Goal: Information Seeking & Learning: Find specific fact

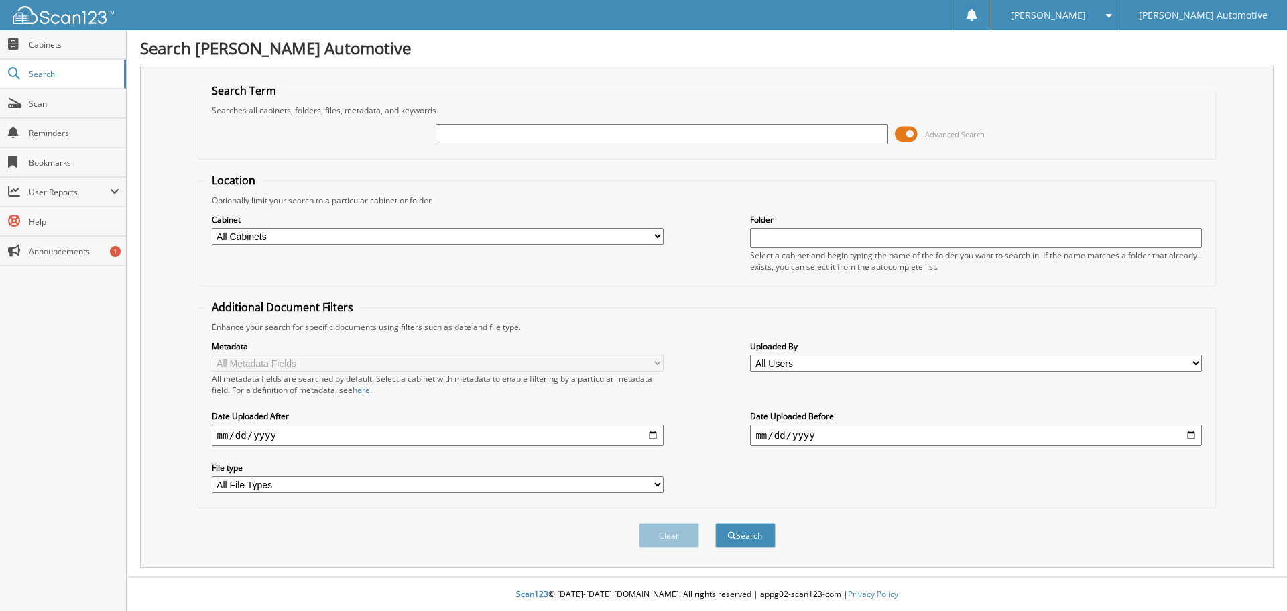
click at [447, 137] on input "text" at bounding box center [662, 134] width 452 height 20
type input "25750"
click at [715, 523] on button "Search" at bounding box center [745, 535] width 60 height 25
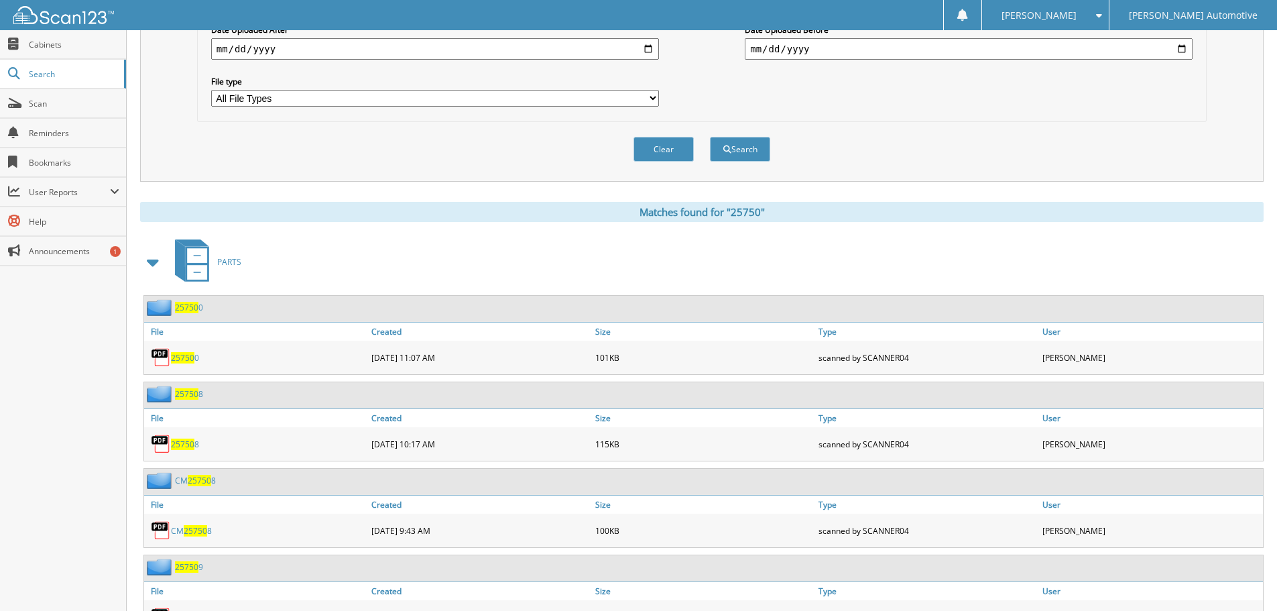
scroll to position [469, 0]
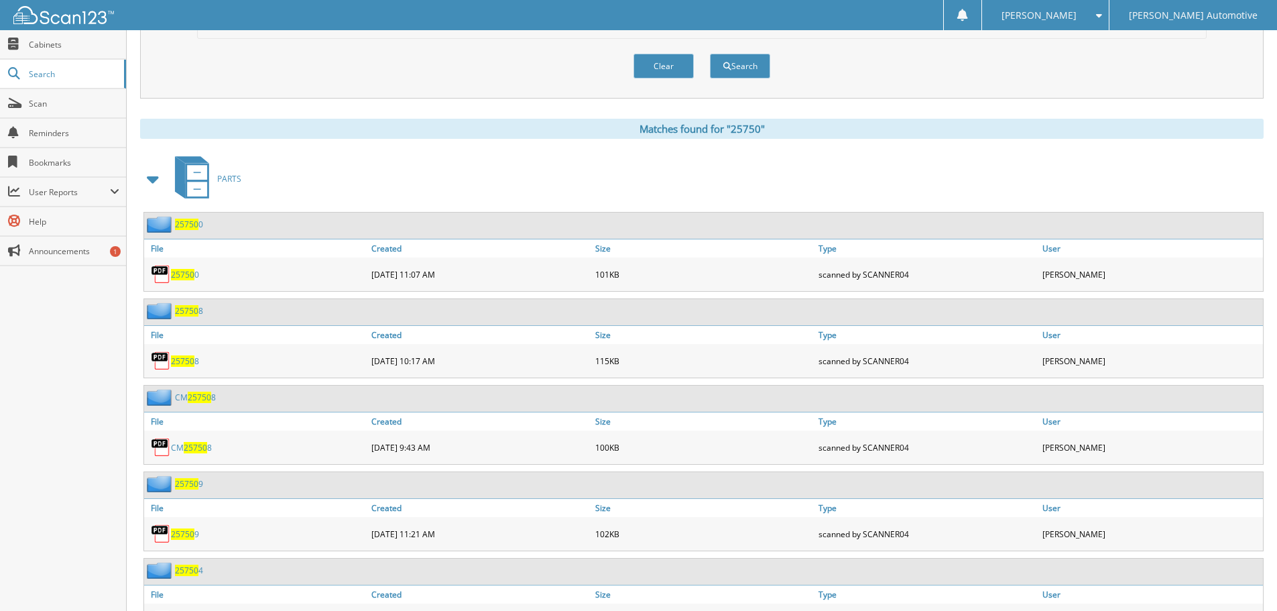
click at [154, 178] on span at bounding box center [153, 179] width 19 height 24
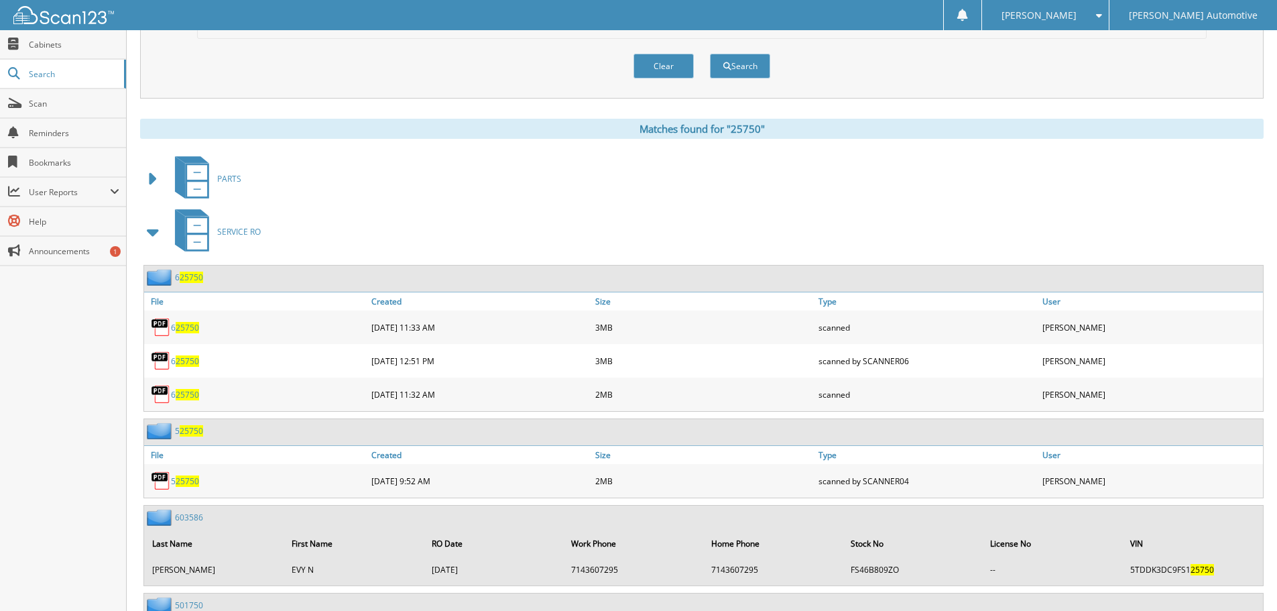
click at [150, 230] on span at bounding box center [153, 232] width 19 height 24
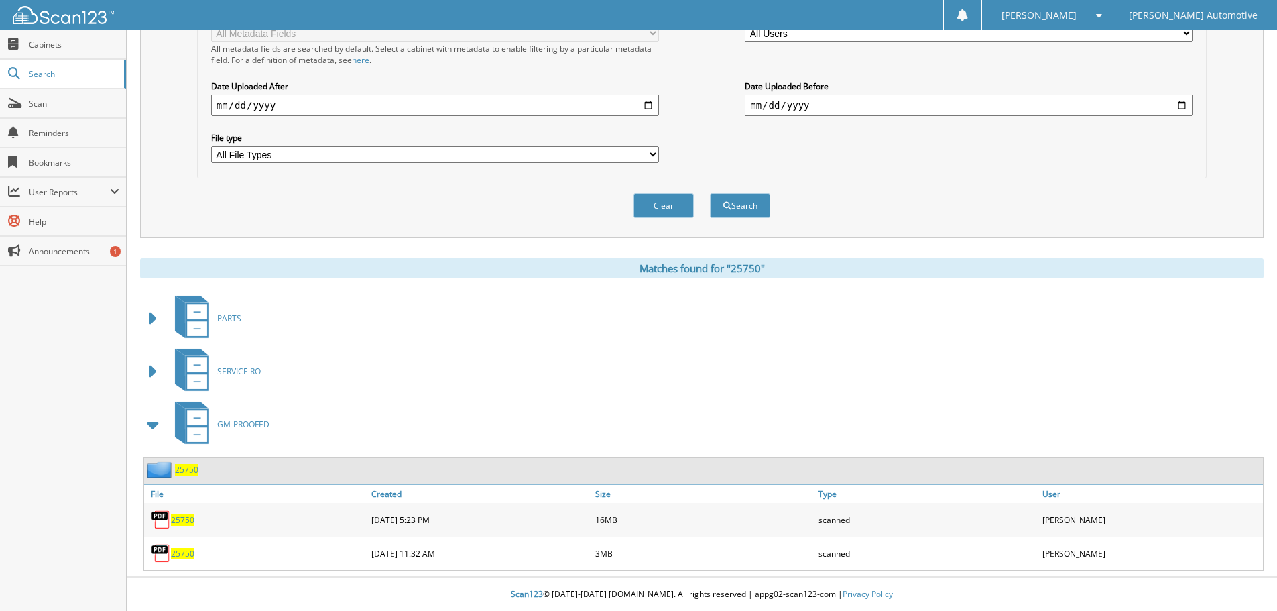
click at [182, 473] on span "25750" at bounding box center [186, 469] width 23 height 11
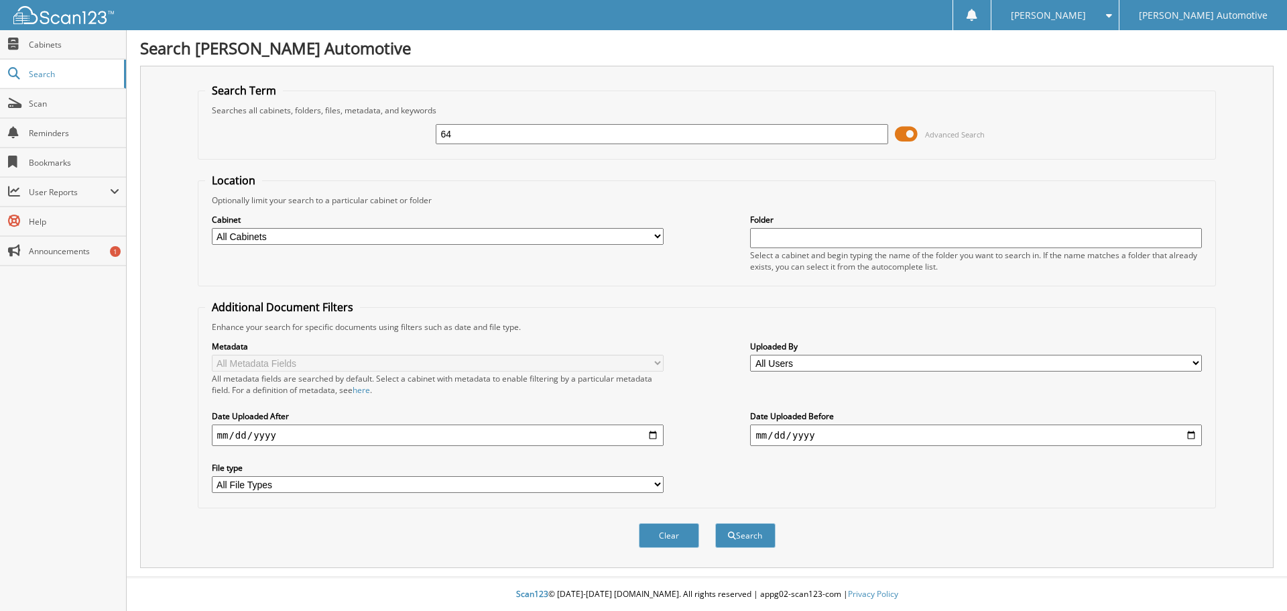
type input "6"
type input "25750"
click at [715, 523] on button "Search" at bounding box center [745, 535] width 60 height 25
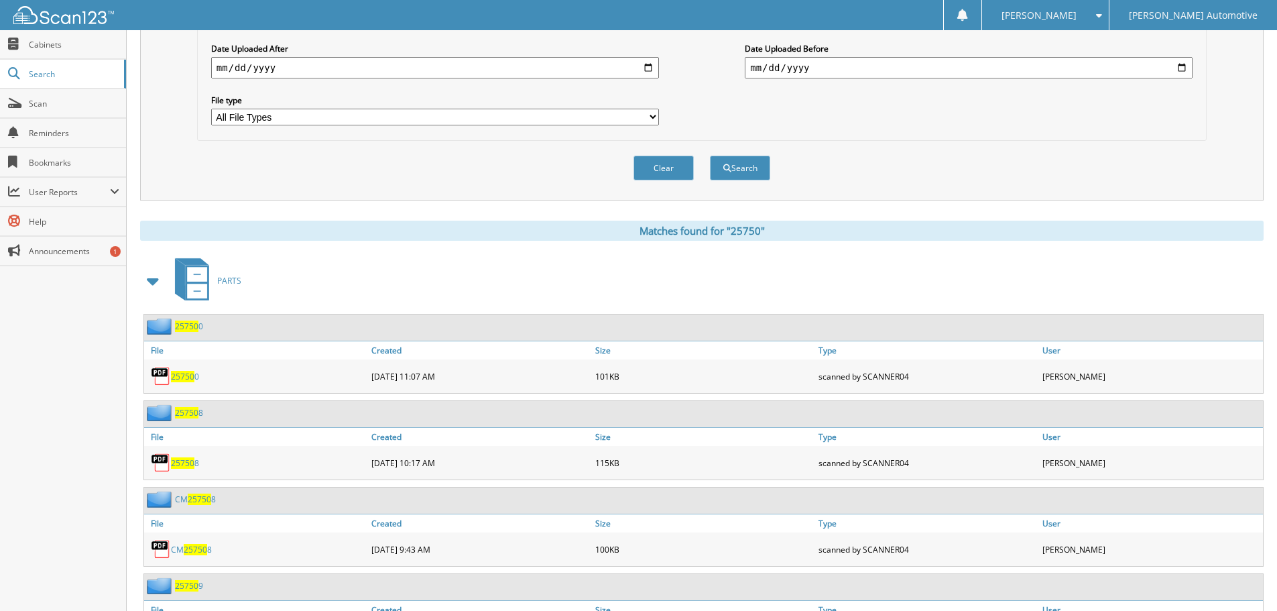
scroll to position [402, 0]
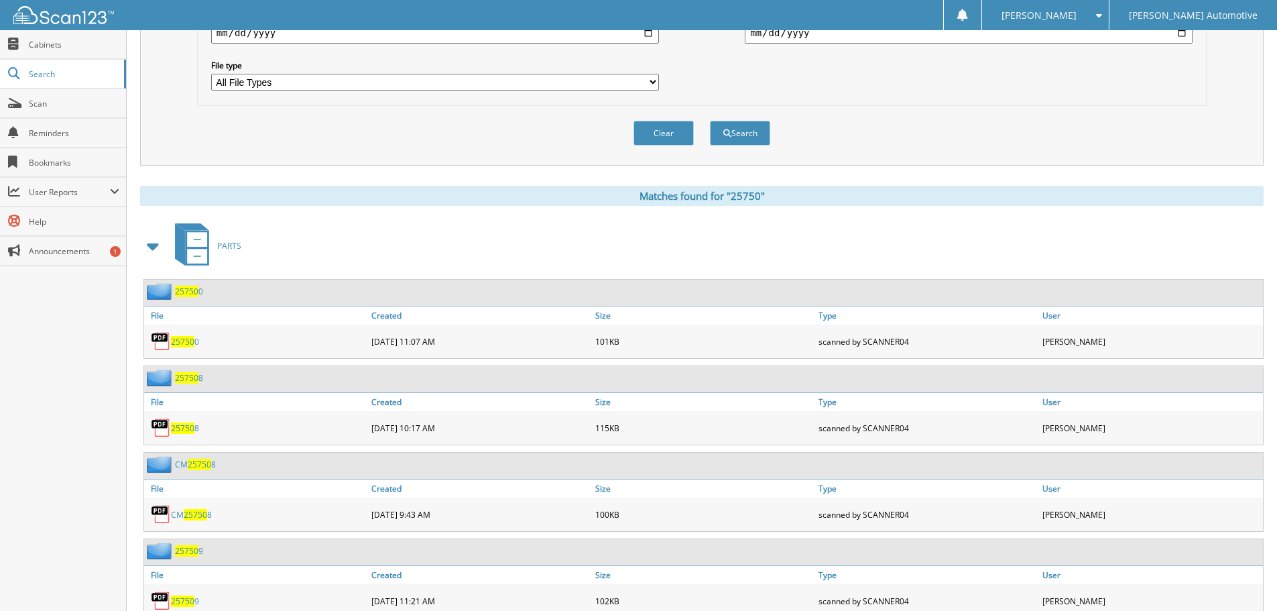
click at [148, 247] on span at bounding box center [153, 246] width 19 height 24
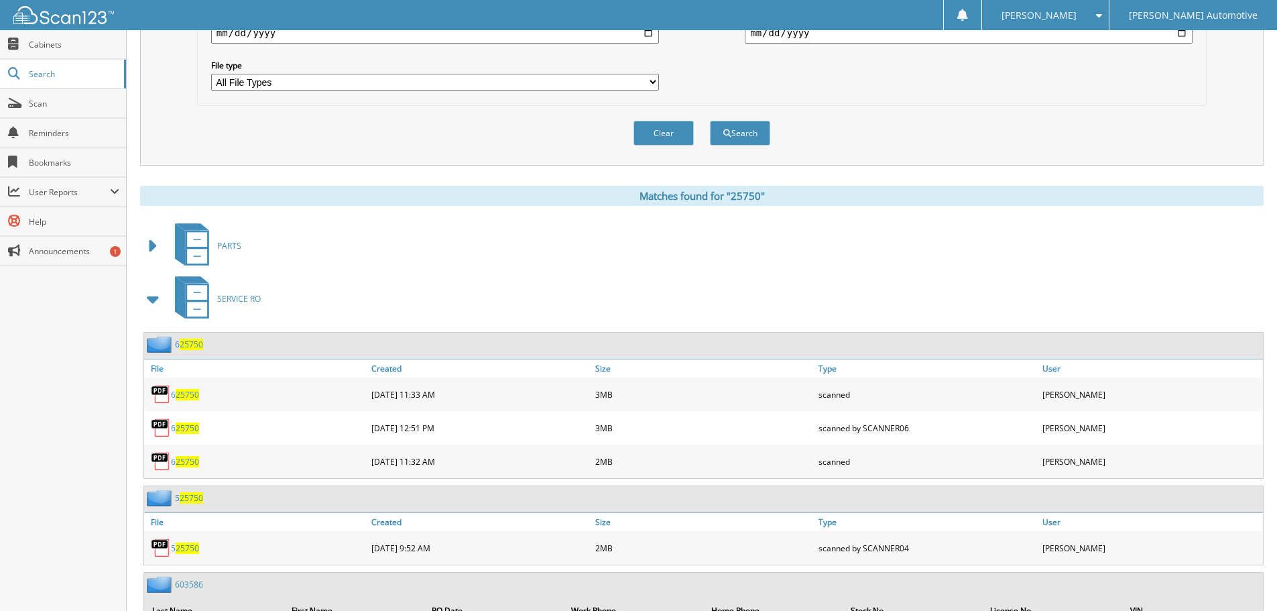
click at [152, 298] on span at bounding box center [153, 299] width 19 height 24
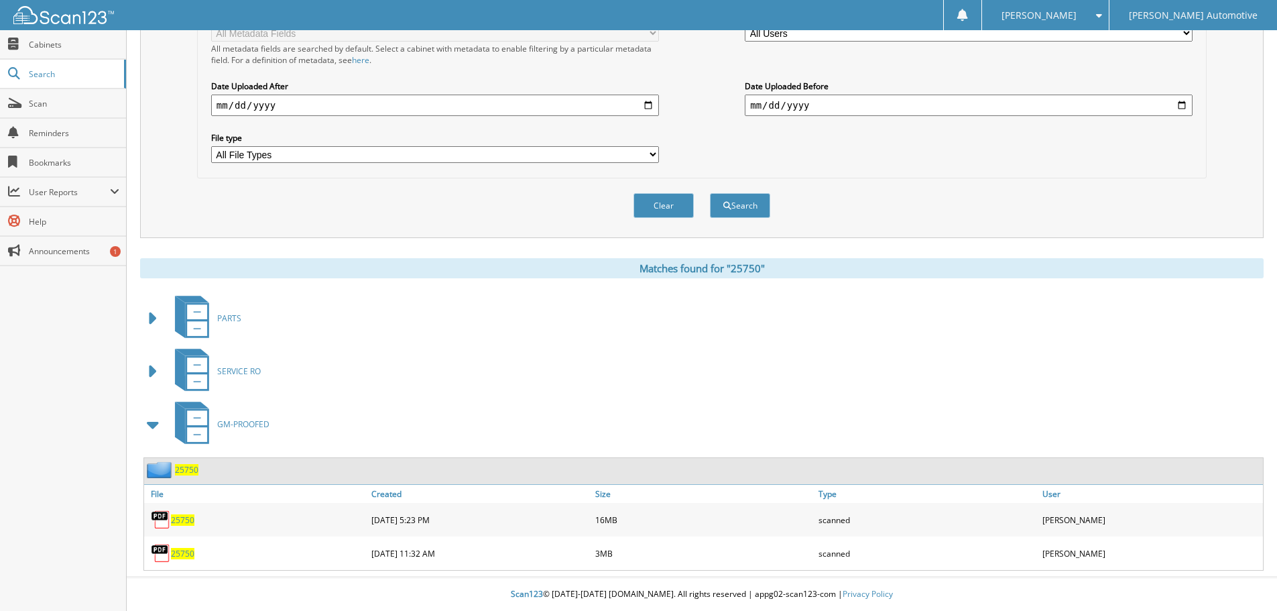
scroll to position [331, 0]
click at [180, 465] on span "25750" at bounding box center [186, 469] width 23 height 11
